Goal: Task Accomplishment & Management: Use online tool/utility

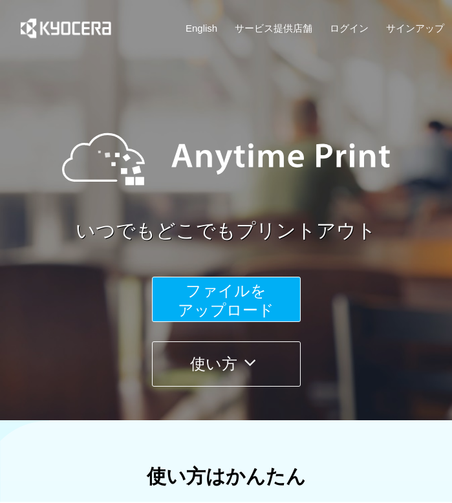
click at [246, 315] on span "ファイルを ​​アップロード" at bounding box center [226, 300] width 96 height 37
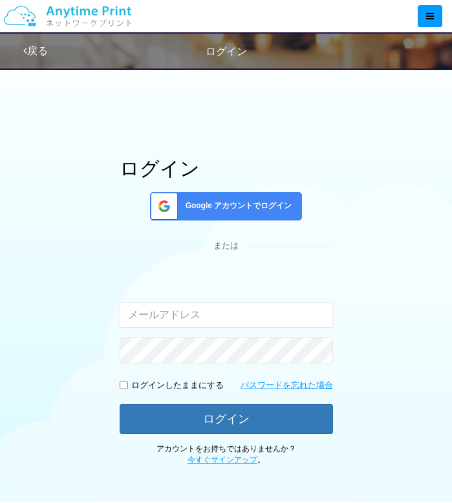
click at [175, 319] on input "email" at bounding box center [226, 315] width 213 height 26
click at [193, 201] on span "Google アカウントでログイン" at bounding box center [236, 205] width 112 height 11
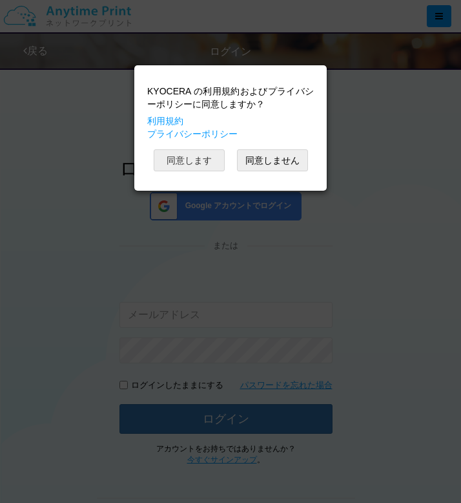
click at [202, 162] on button "同意します" at bounding box center [189, 160] width 71 height 22
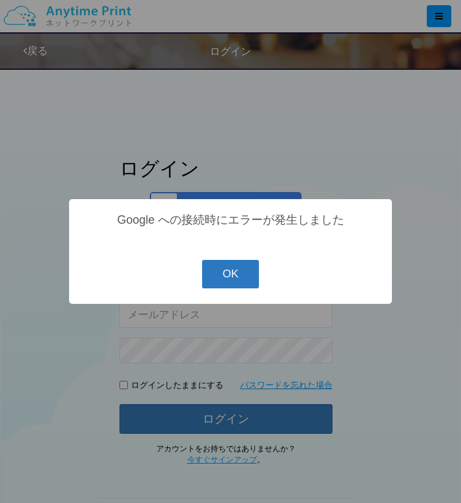
click at [213, 279] on button "OK" at bounding box center [231, 274] width 58 height 28
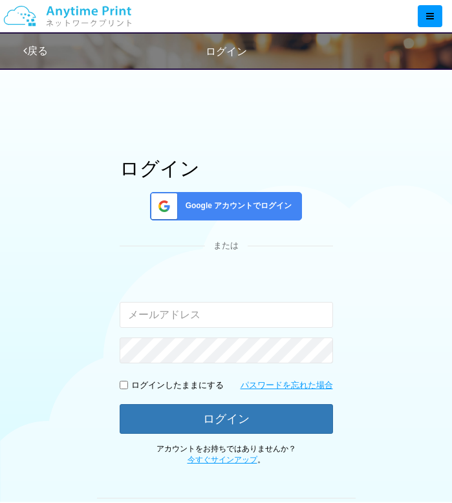
click at [213, 198] on div "Google アカウントでログイン" at bounding box center [226, 206] width 152 height 28
click at [223, 313] on input "email" at bounding box center [226, 315] width 213 height 26
type input "j"
type input "ㅓ"
type input "[EMAIL_ADDRESS][DOMAIN_NAME]"
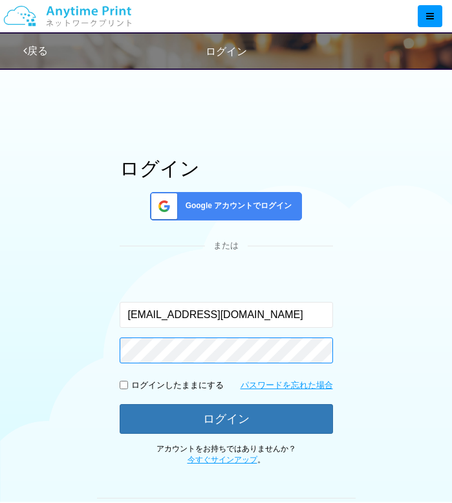
click at [120, 404] on button "ログイン" at bounding box center [226, 419] width 213 height 30
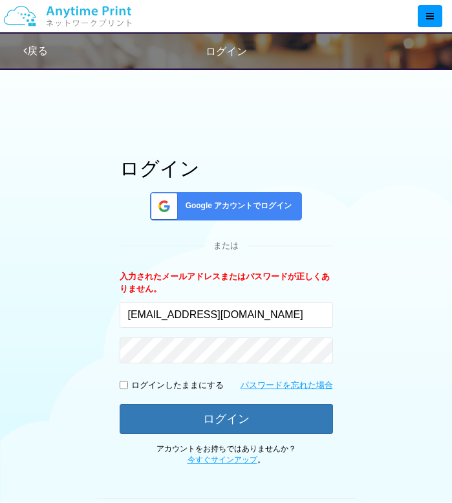
click at [178, 209] on div "Google アカウントでログイン" at bounding box center [226, 206] width 152 height 28
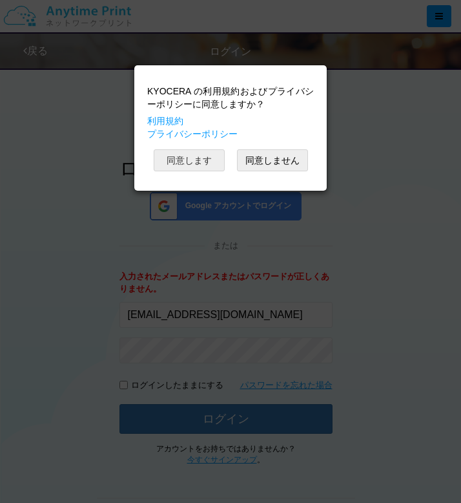
click at [201, 156] on button "同意します" at bounding box center [189, 160] width 71 height 22
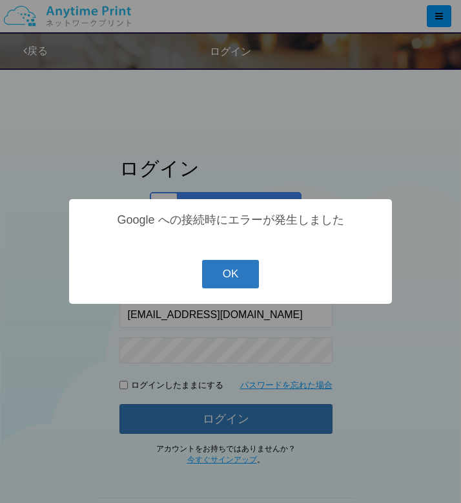
click at [246, 275] on button "OK" at bounding box center [231, 274] width 58 height 28
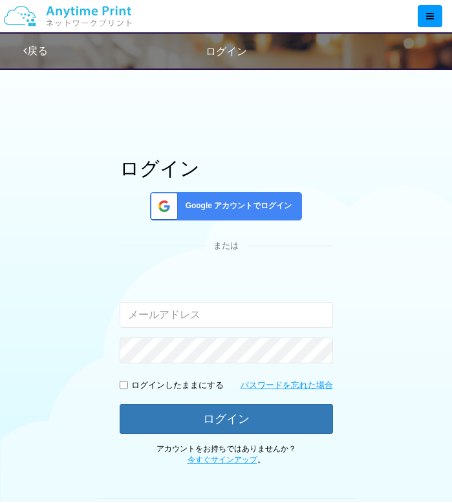
click at [214, 309] on input "email" at bounding box center [226, 315] width 213 height 26
type input "jrang1664@naver.com"
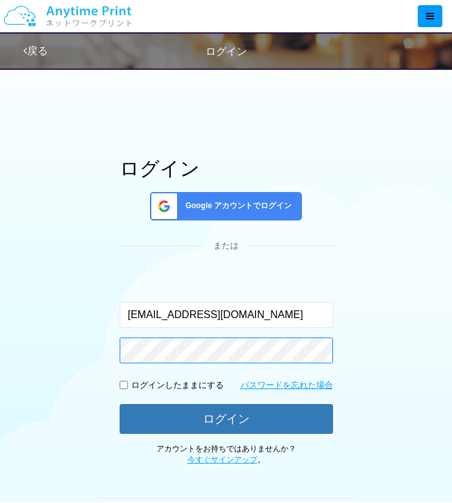
click at [120, 404] on button "ログイン" at bounding box center [226, 419] width 213 height 30
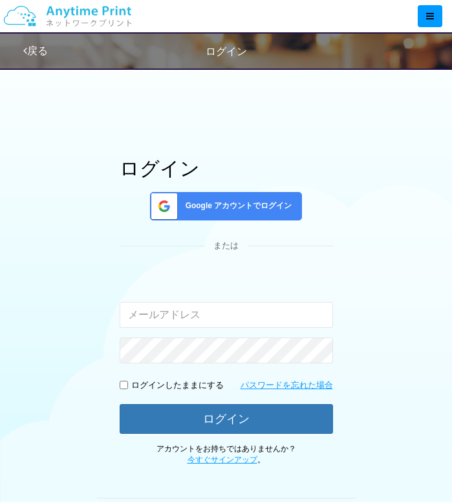
click at [178, 200] on div "Google アカウントでログイン" at bounding box center [226, 206] width 152 height 28
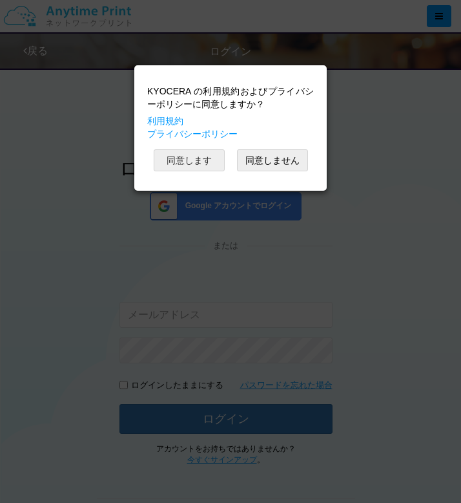
click at [189, 167] on button "同意します" at bounding box center [189, 160] width 71 height 22
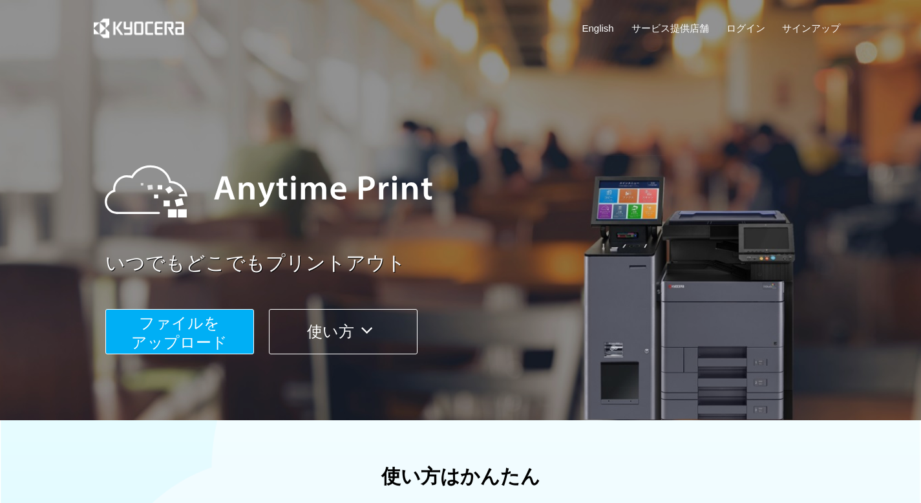
click at [183, 337] on span "ファイルを ​​アップロード" at bounding box center [179, 332] width 96 height 37
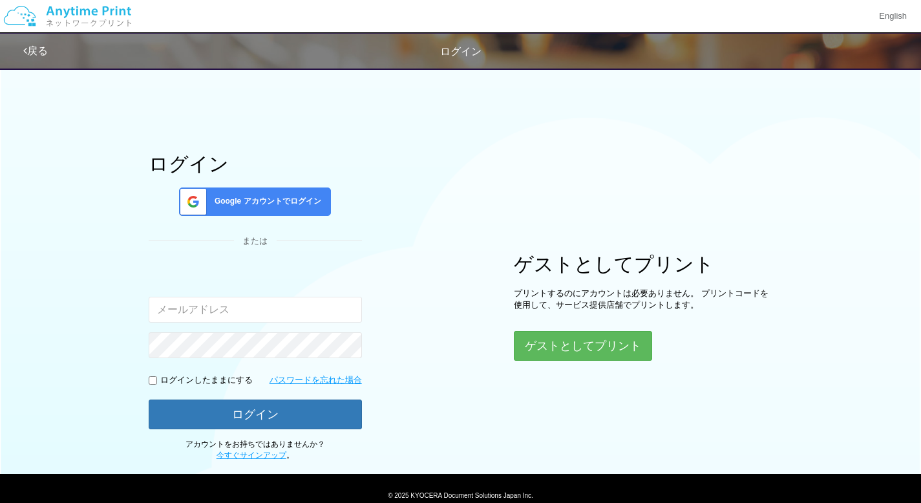
click at [244, 314] on input "email" at bounding box center [255, 310] width 213 height 26
click at [256, 205] on span "Google アカウントでログイン" at bounding box center [265, 201] width 112 height 11
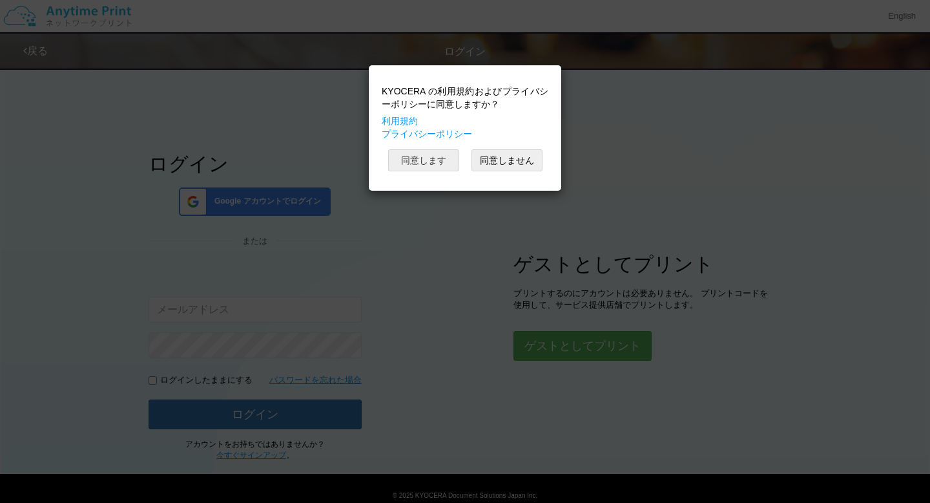
click at [410, 168] on button "同意します" at bounding box center [423, 160] width 71 height 22
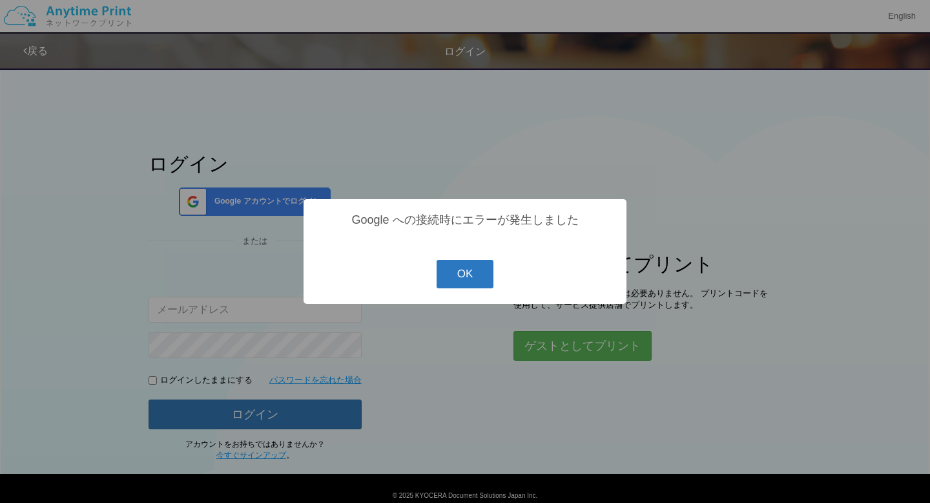
click at [478, 276] on button "OK" at bounding box center [466, 274] width 58 height 28
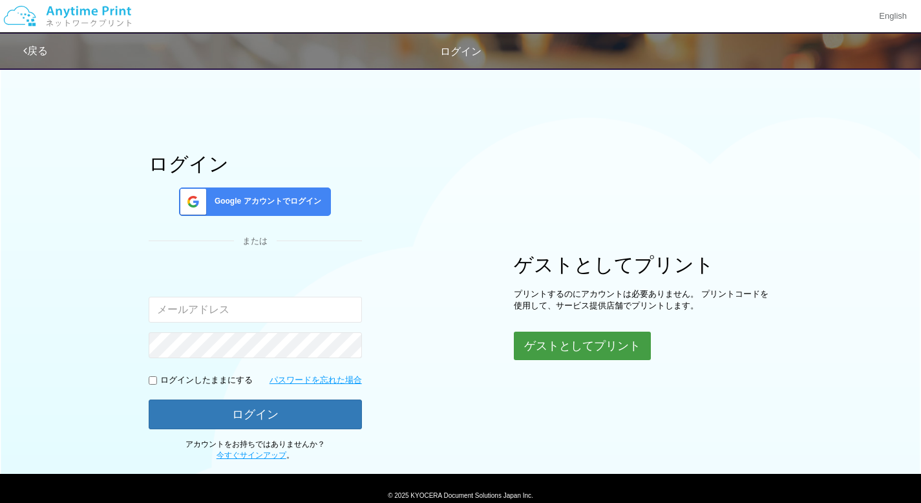
click at [549, 348] on button "ゲストとしてプリント" at bounding box center [582, 345] width 137 height 28
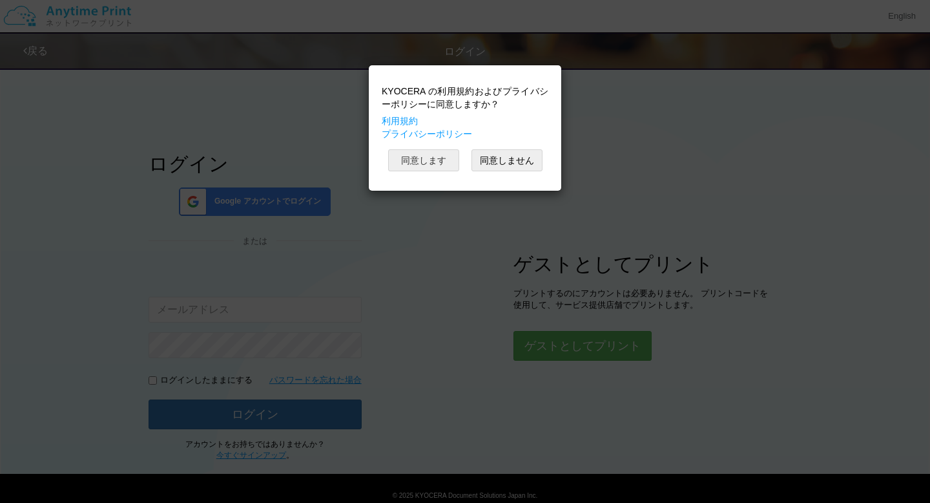
click at [423, 160] on button "同意します" at bounding box center [423, 160] width 71 height 22
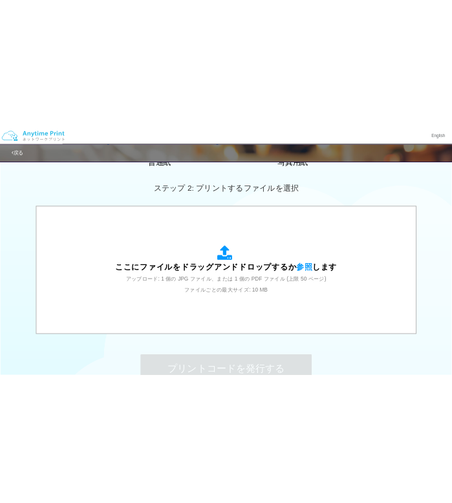
scroll to position [163, 0]
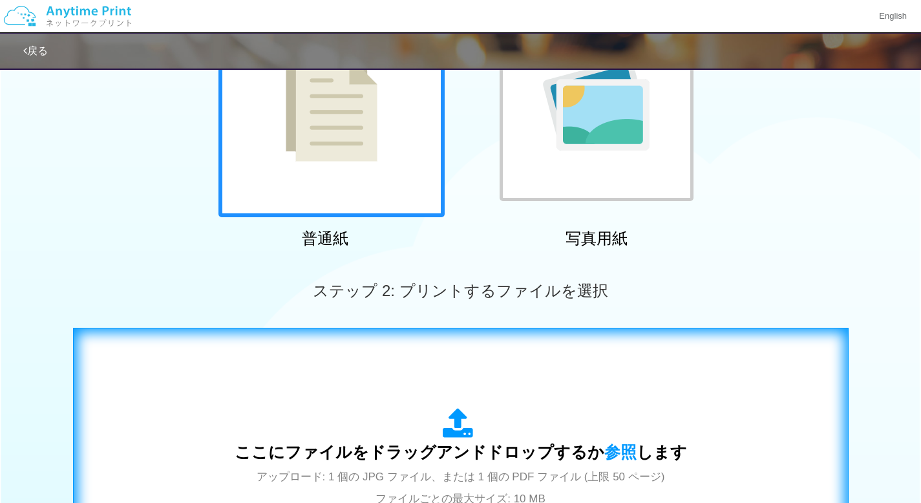
click at [450, 411] on icon at bounding box center [461, 424] width 36 height 32
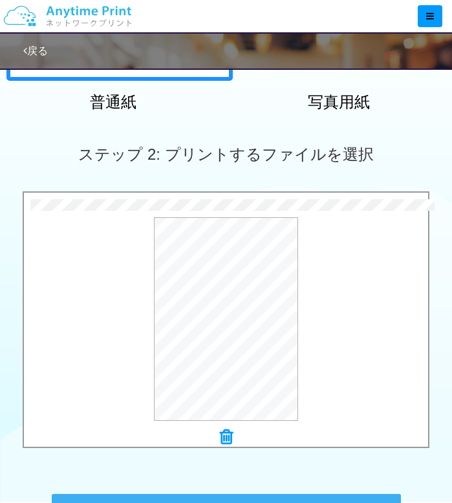
scroll to position [285, 0]
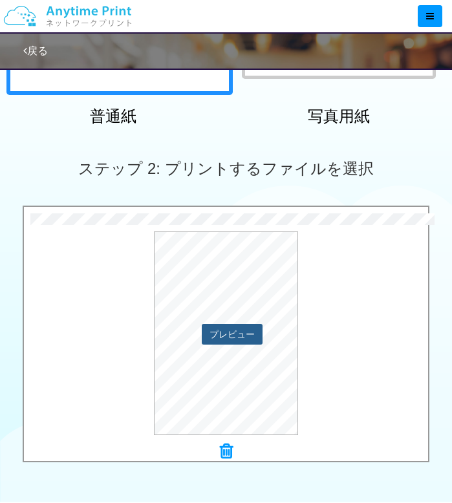
click at [239, 337] on button "プレビュー" at bounding box center [232, 334] width 61 height 21
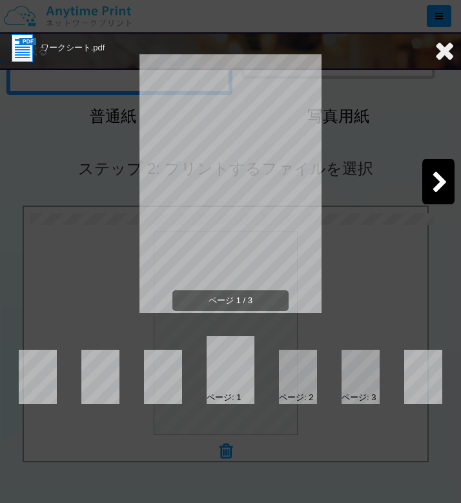
click at [441, 63] on icon at bounding box center [445, 50] width 20 height 26
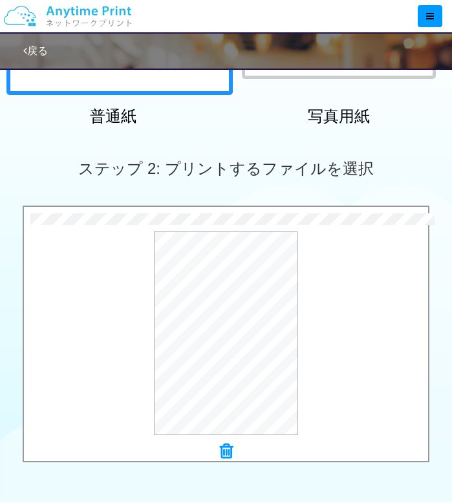
scroll to position [499, 0]
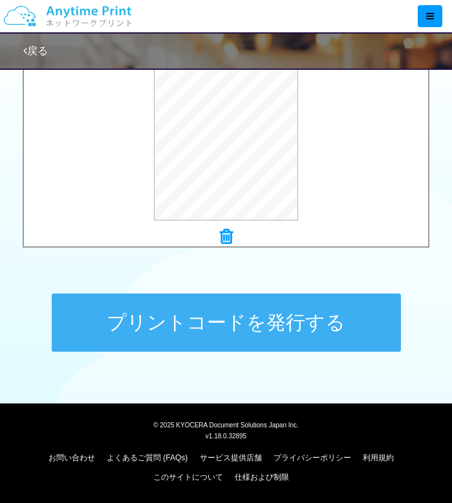
click at [189, 325] on button "プリントコードを発行する" at bounding box center [226, 322] width 349 height 58
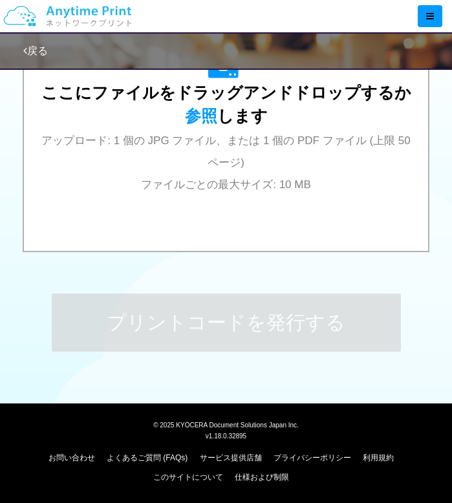
scroll to position [0, 0]
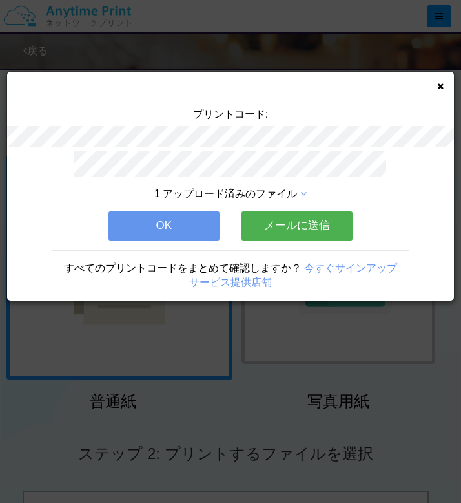
click at [286, 235] on button "メールに送信" at bounding box center [297, 225] width 111 height 28
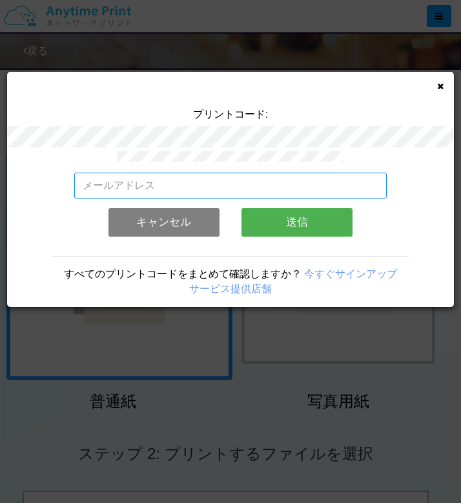
click at [218, 193] on input "email" at bounding box center [230, 186] width 313 height 26
type input "j"
type input "jrang1664@naver.com"
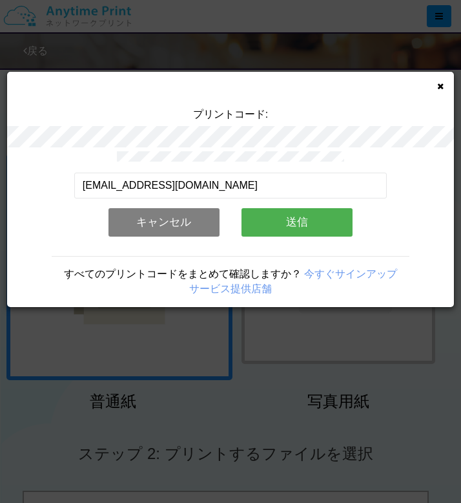
click at [313, 231] on button "送信" at bounding box center [297, 222] width 111 height 28
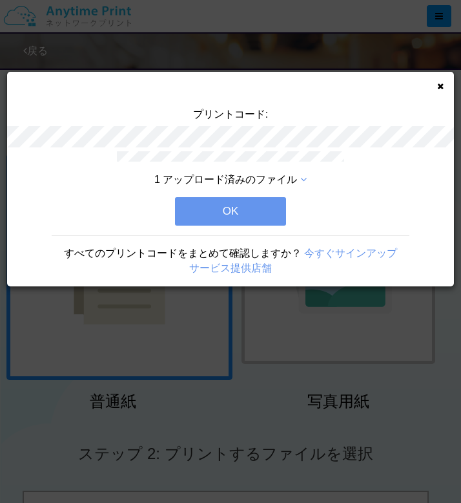
click at [271, 216] on button "OK" at bounding box center [230, 211] width 111 height 28
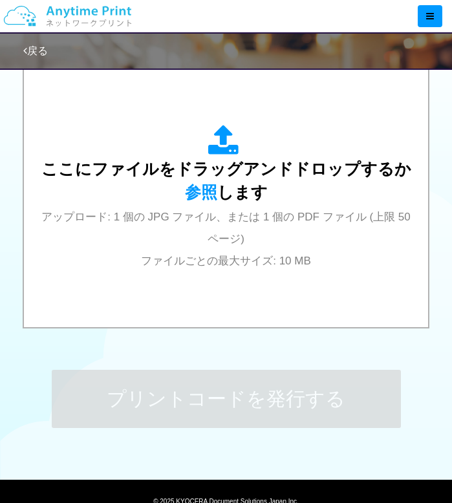
scroll to position [488, 0]
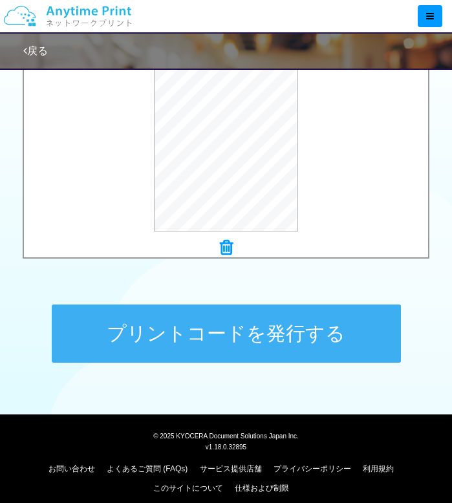
click at [250, 328] on button "プリントコードを発行する" at bounding box center [226, 333] width 349 height 58
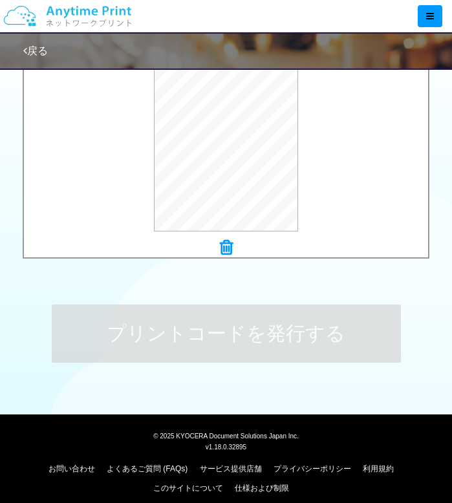
scroll to position [0, 0]
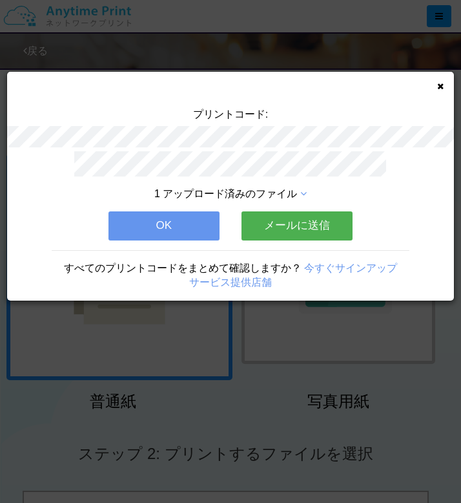
click at [287, 230] on button "メールに送信" at bounding box center [297, 225] width 111 height 28
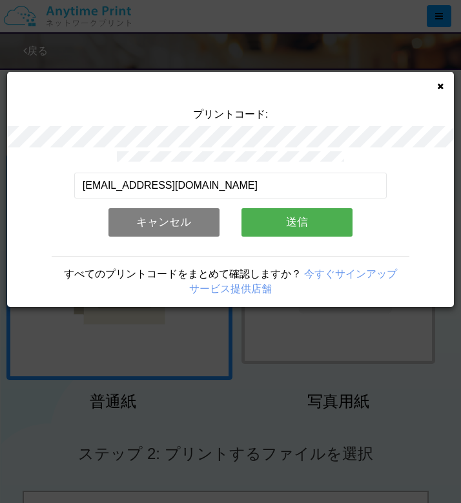
click at [273, 219] on button "送信" at bounding box center [297, 222] width 111 height 28
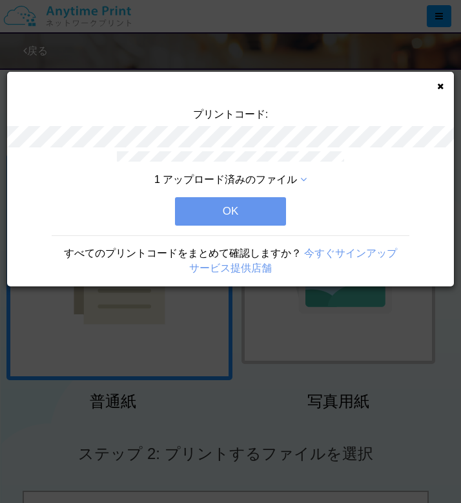
click at [247, 204] on button "OK" at bounding box center [230, 211] width 111 height 28
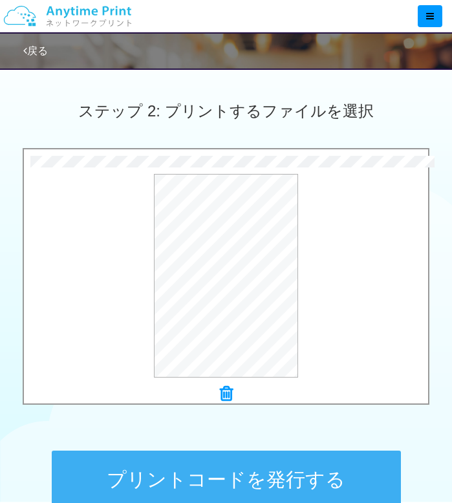
scroll to position [499, 0]
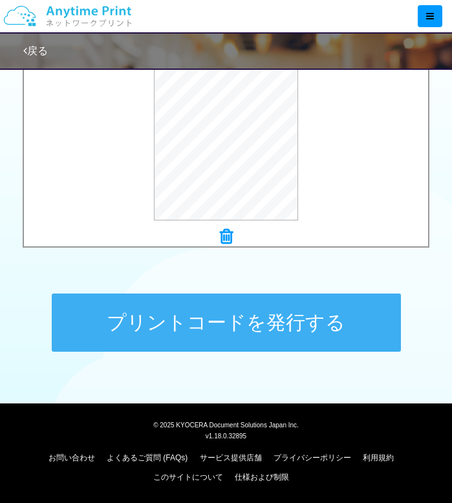
click at [202, 330] on button "プリントコードを発行する" at bounding box center [226, 322] width 349 height 58
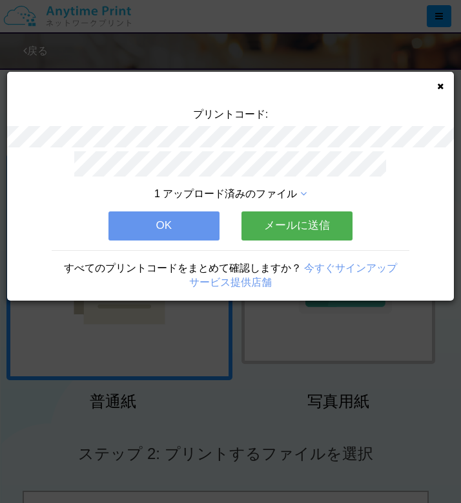
click at [279, 216] on button "メールに送信" at bounding box center [297, 225] width 111 height 28
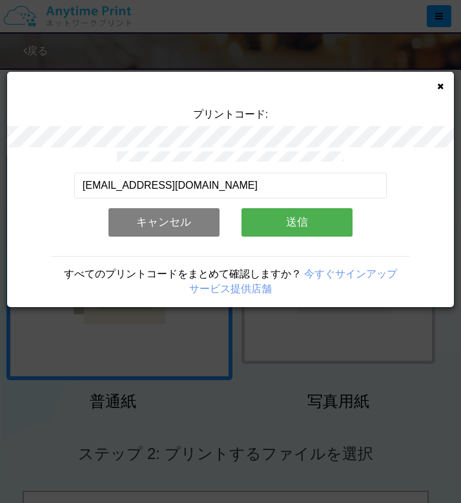
click at [276, 217] on button "送信" at bounding box center [297, 222] width 111 height 28
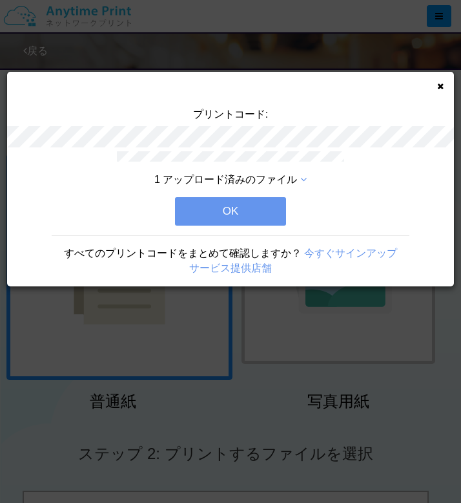
click at [275, 217] on button "OK" at bounding box center [230, 211] width 111 height 28
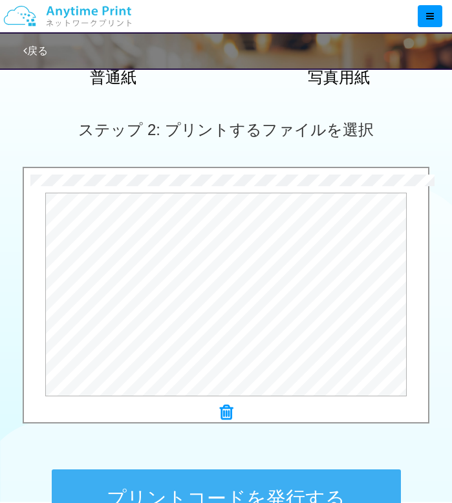
scroll to position [451, 0]
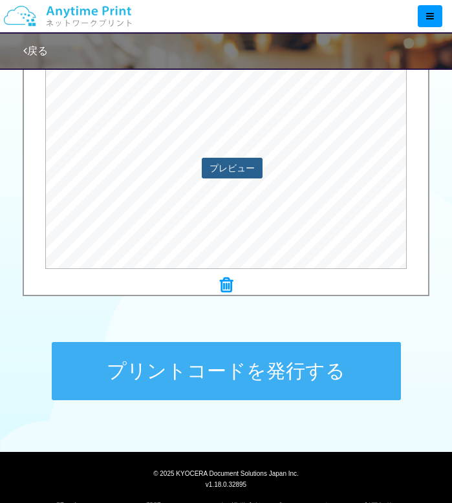
click at [241, 169] on button "プレビュー" at bounding box center [232, 168] width 61 height 21
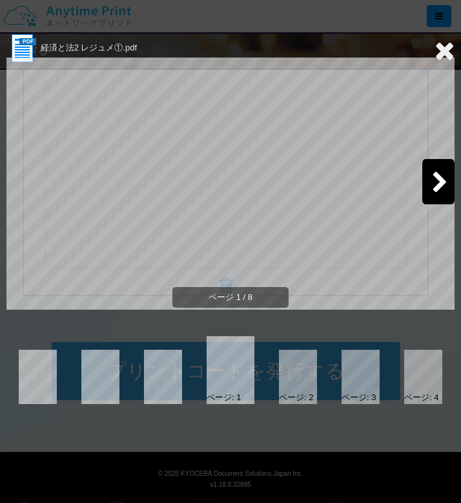
click at [426, 393] on div "ページ: 4" at bounding box center [421, 398] width 34 height 12
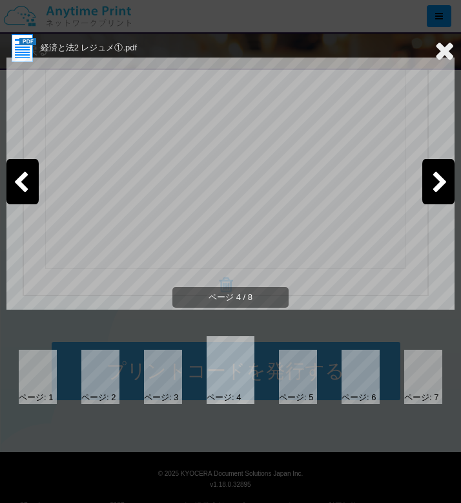
click at [424, 375] on div at bounding box center [423, 377] width 38 height 54
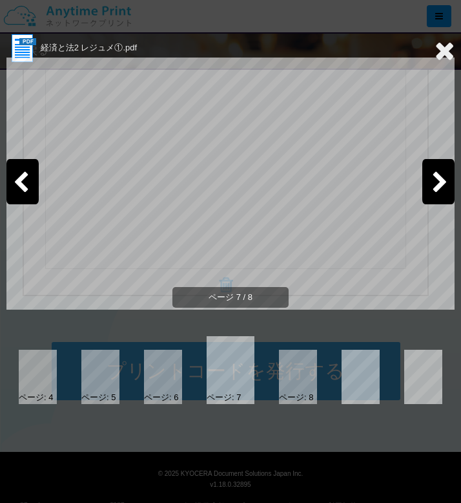
click at [447, 52] on icon at bounding box center [445, 50] width 20 height 26
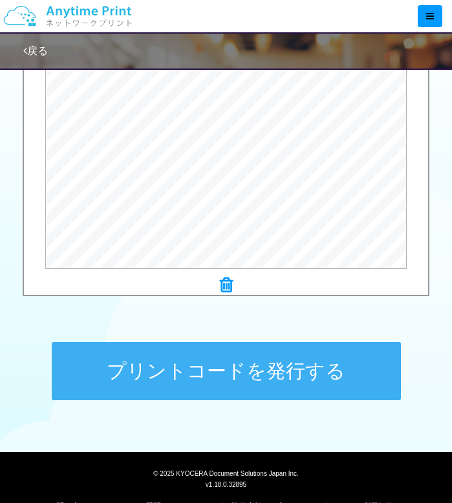
click at [215, 373] on button "プリントコードを発行する" at bounding box center [226, 371] width 349 height 58
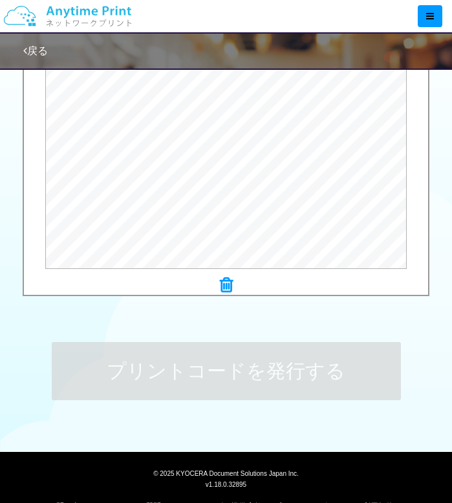
scroll to position [0, 0]
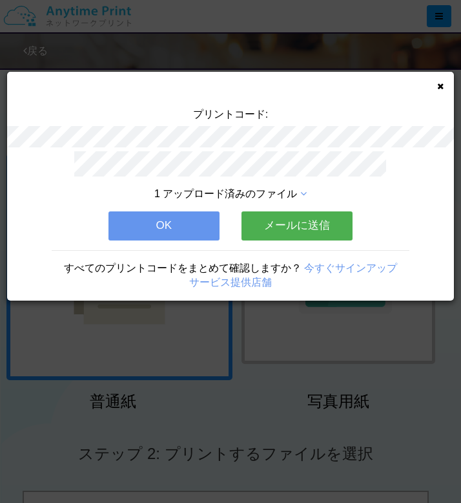
click at [282, 216] on button "メールに送信" at bounding box center [297, 225] width 111 height 28
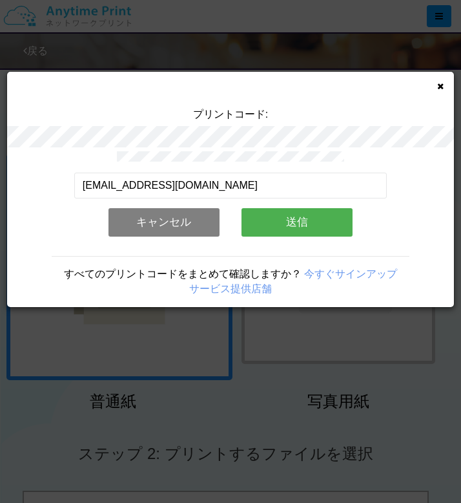
click at [282, 220] on button "送信" at bounding box center [297, 222] width 111 height 28
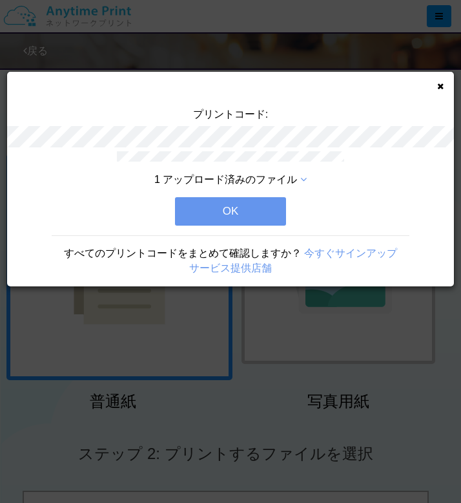
click at [262, 210] on button "OK" at bounding box center [230, 211] width 111 height 28
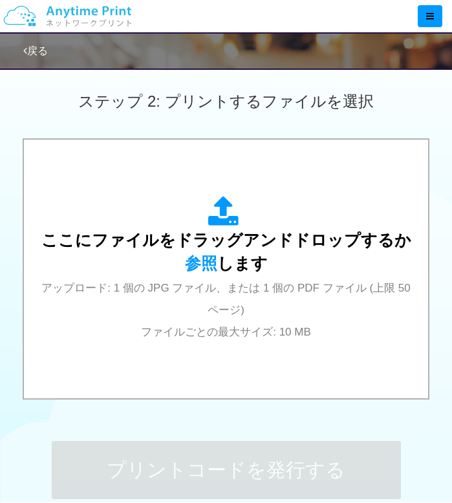
scroll to position [356, 0]
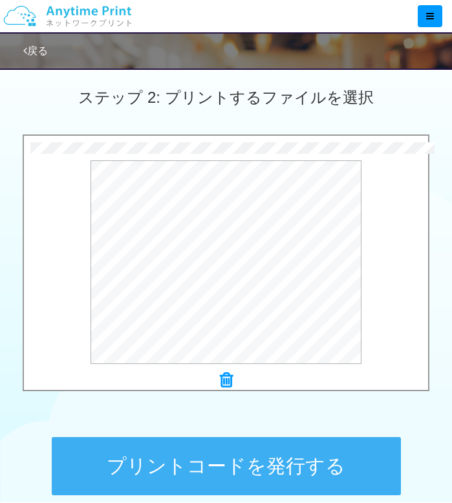
click at [245, 461] on button "プリントコードを発行する" at bounding box center [226, 466] width 349 height 58
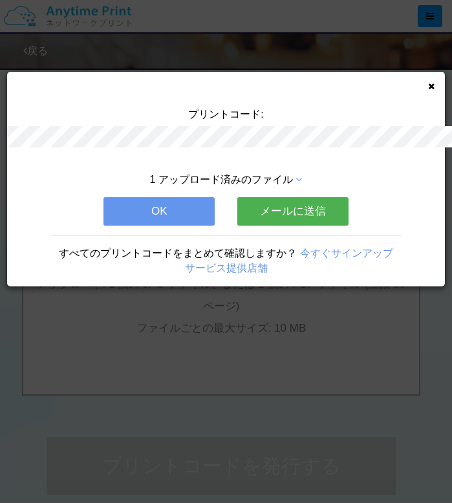
scroll to position [0, 0]
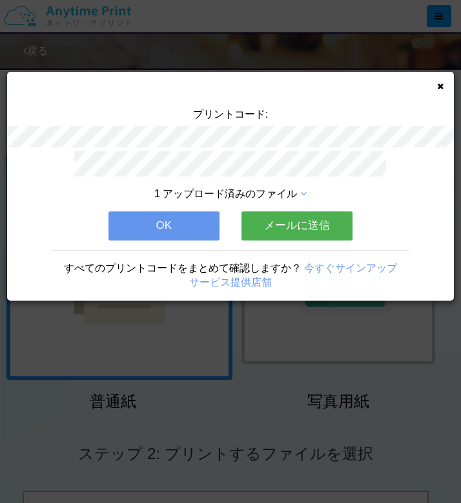
click at [307, 224] on button "メールに送信" at bounding box center [297, 225] width 111 height 28
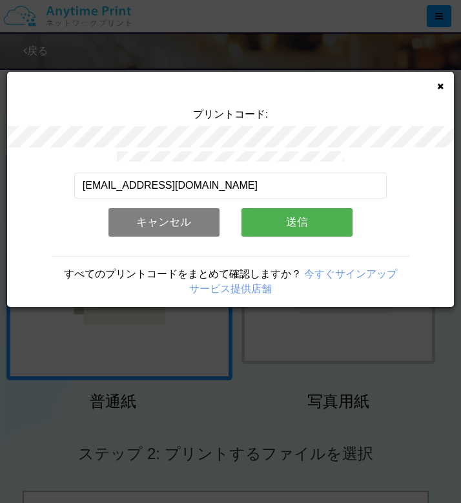
click at [307, 224] on button "送信" at bounding box center [297, 222] width 111 height 28
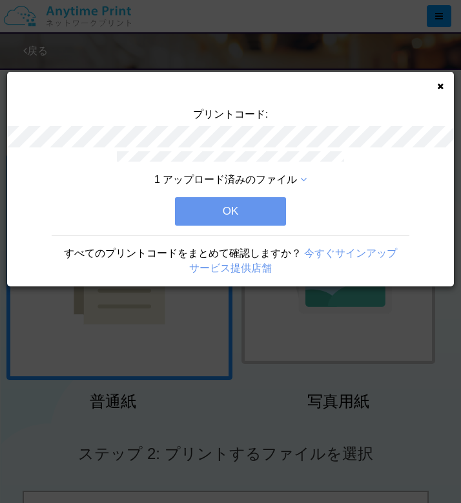
click at [253, 208] on button "OK" at bounding box center [230, 211] width 111 height 28
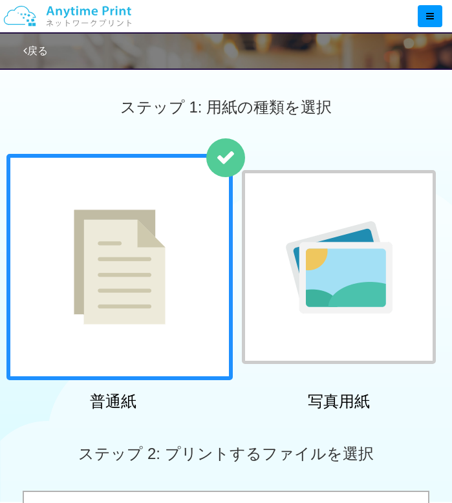
scroll to position [458, 0]
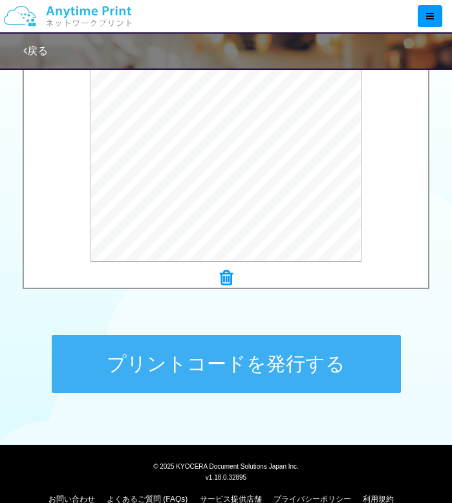
click at [230, 354] on button "プリントコードを発行する" at bounding box center [226, 364] width 349 height 58
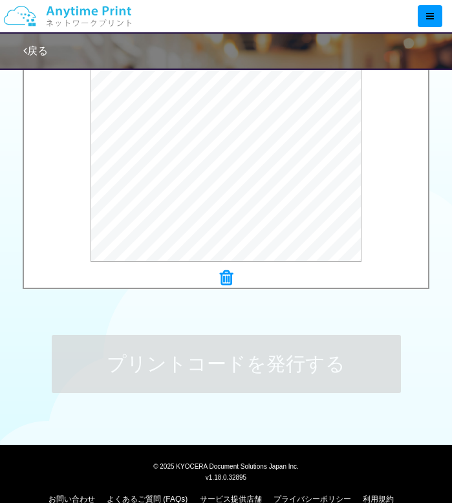
scroll to position [0, 0]
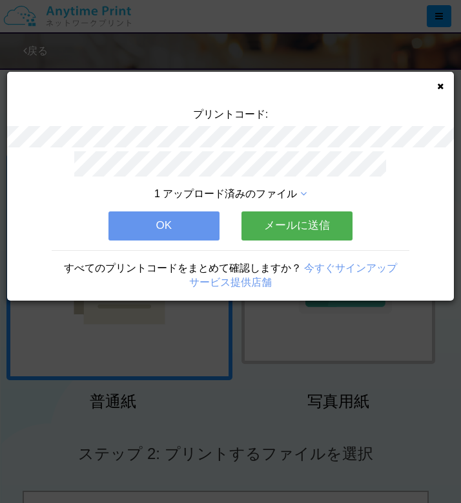
click at [280, 235] on button "メールに送信" at bounding box center [297, 225] width 111 height 28
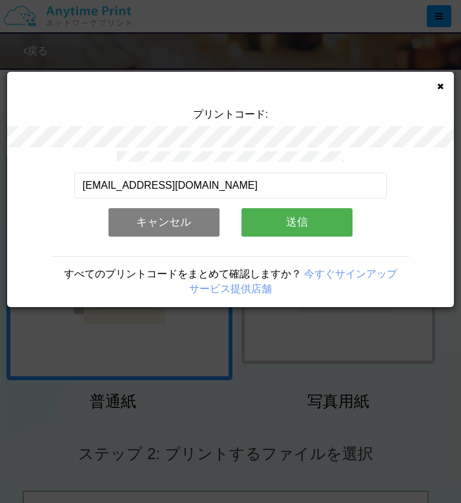
click at [282, 229] on button "送信" at bounding box center [297, 222] width 111 height 28
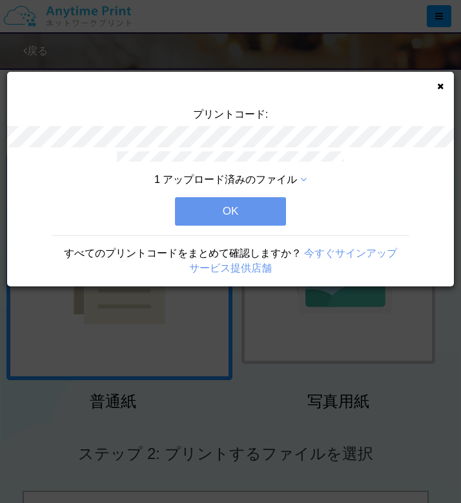
click at [252, 211] on button "OK" at bounding box center [230, 211] width 111 height 28
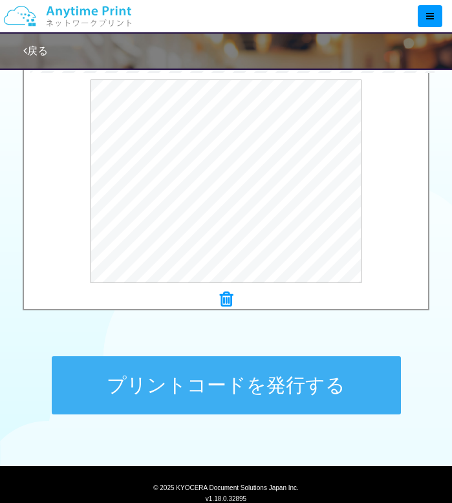
scroll to position [437, 0]
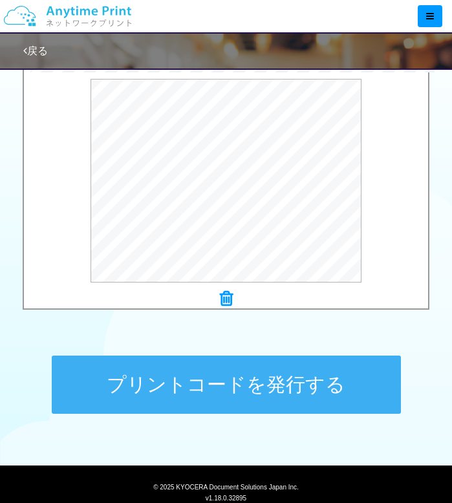
click at [178, 373] on button "プリントコードを発行する" at bounding box center [226, 384] width 349 height 58
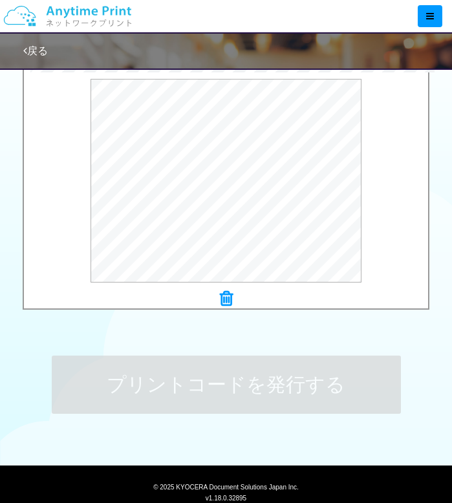
scroll to position [0, 0]
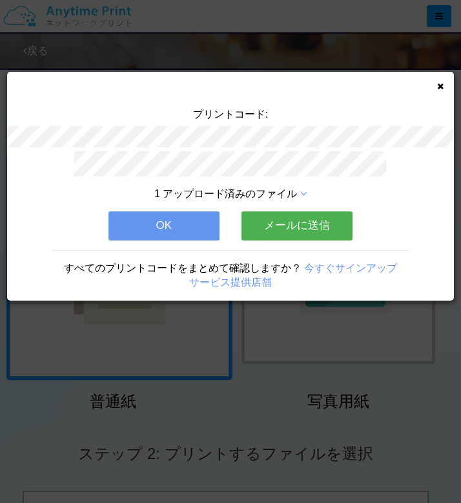
click at [304, 224] on button "メールに送信" at bounding box center [297, 225] width 111 height 28
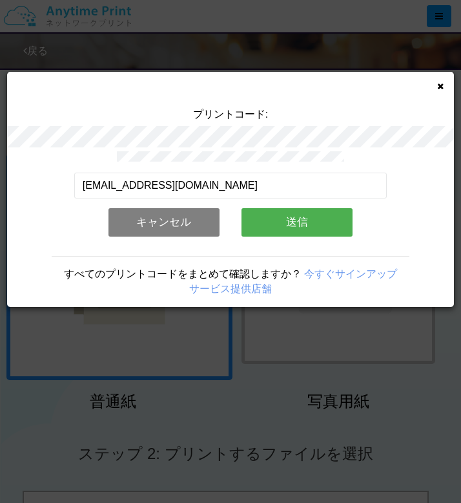
drag, startPoint x: 178, startPoint y: 373, endPoint x: 300, endPoint y: 224, distance: 192.9
click at [300, 224] on button "送信" at bounding box center [297, 222] width 111 height 28
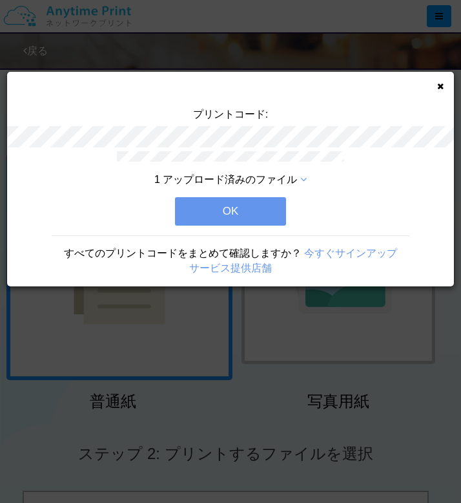
click at [255, 213] on button "OK" at bounding box center [230, 211] width 111 height 28
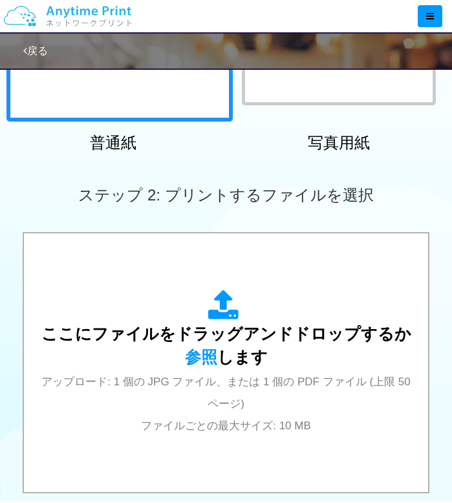
scroll to position [499, 0]
